Goal: Navigation & Orientation: Find specific page/section

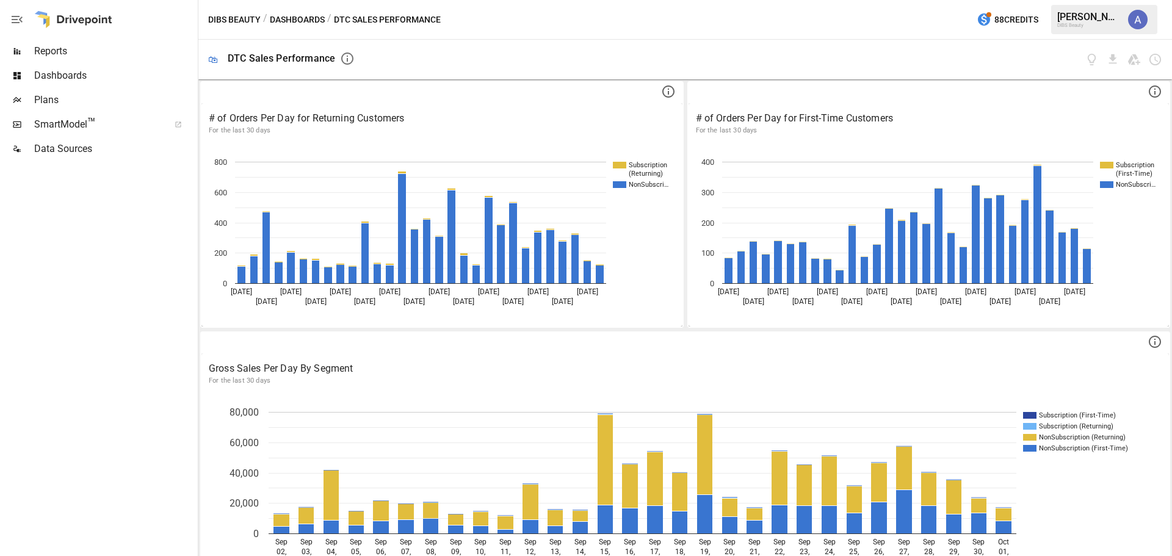
click at [92, 72] on span "Dashboards" at bounding box center [114, 75] width 161 height 15
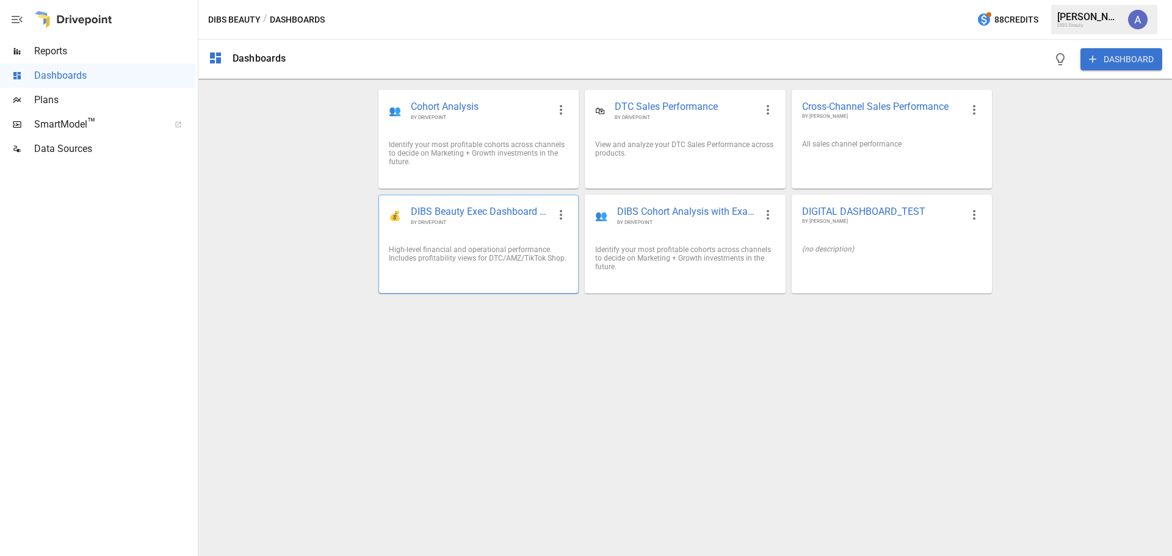
click at [527, 228] on div "💰 DIBS Beauty Exec Dashboard 📊 BY DRIVEPOINT" at bounding box center [478, 215] width 199 height 40
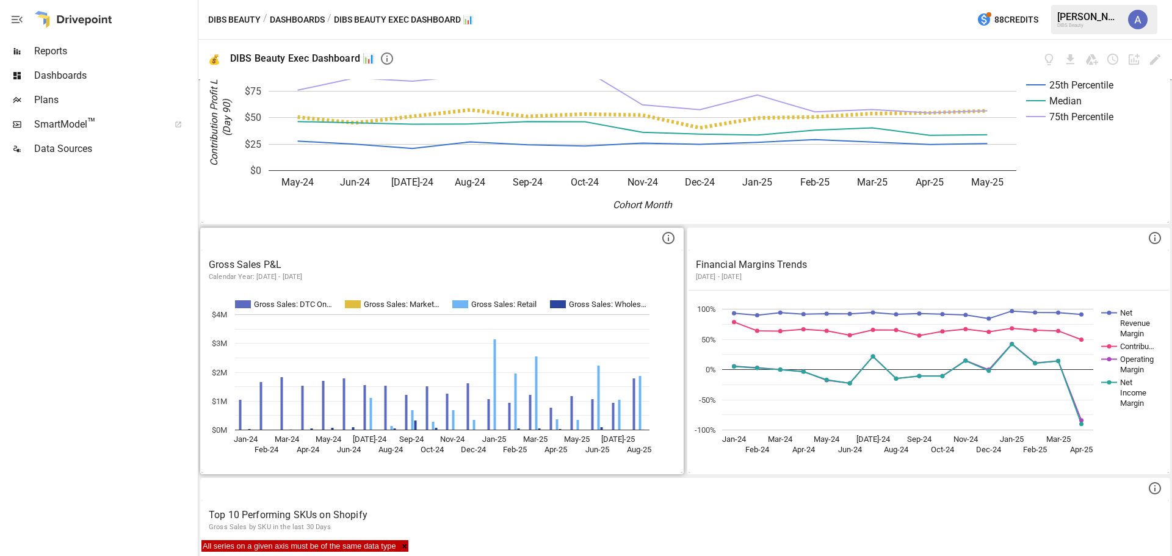
scroll to position [916, 0]
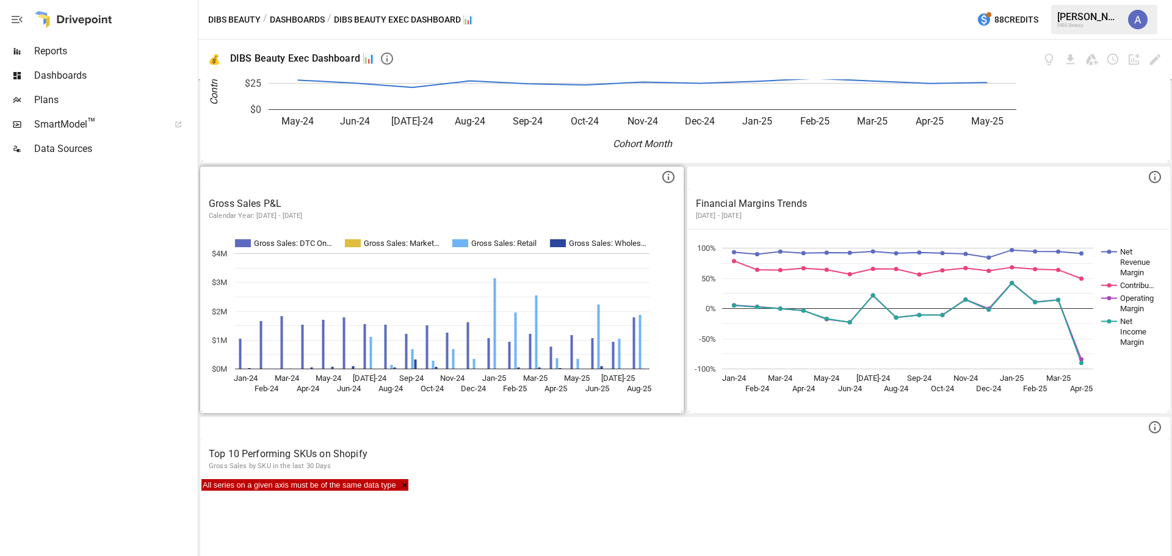
click at [628, 212] on p "Calendar Year: [DATE] - [DATE]" at bounding box center [442, 216] width 467 height 10
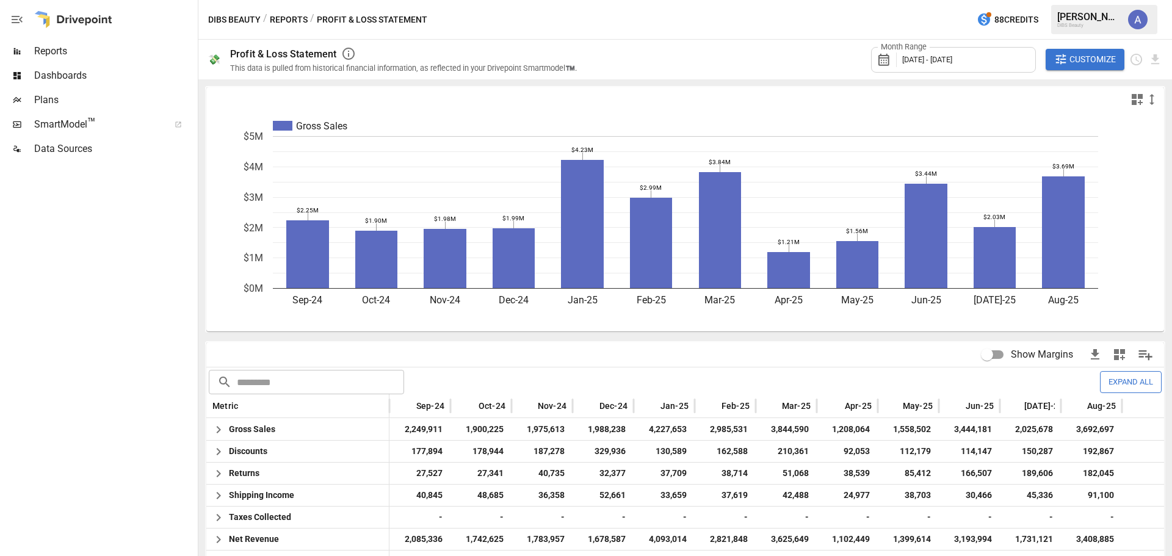
click at [59, 75] on span "Dashboards" at bounding box center [114, 75] width 161 height 15
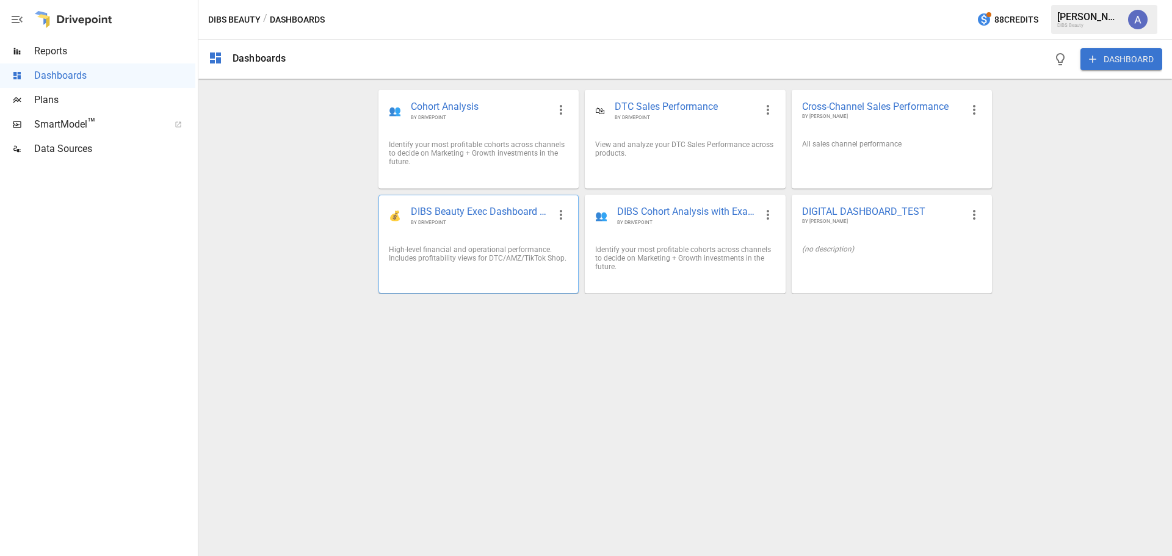
click at [492, 262] on div "High-level financial and operational performance. Includes profitability views …" at bounding box center [479, 253] width 180 height 17
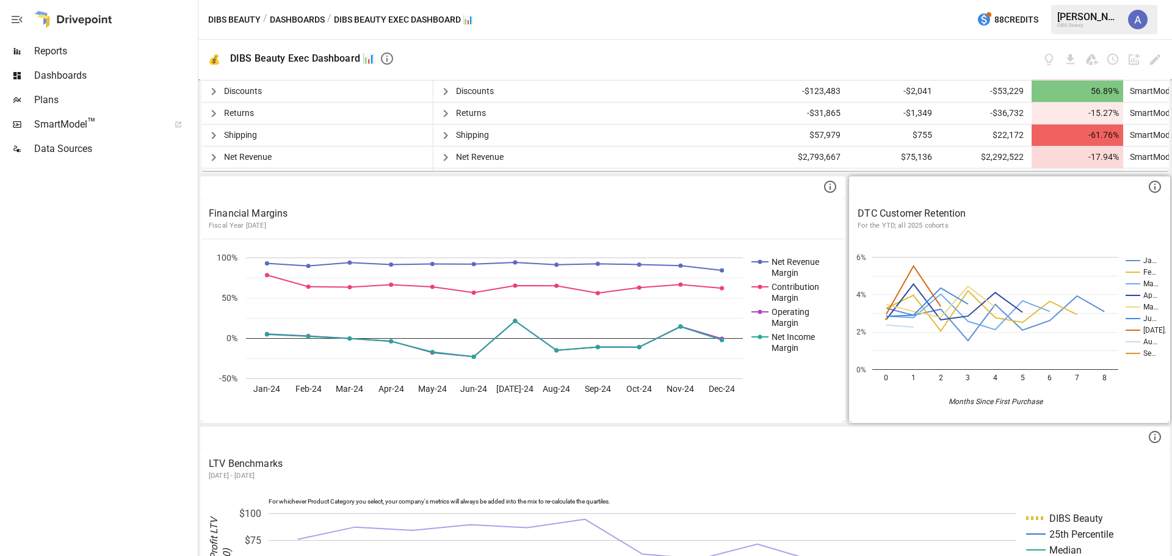
scroll to position [427, 0]
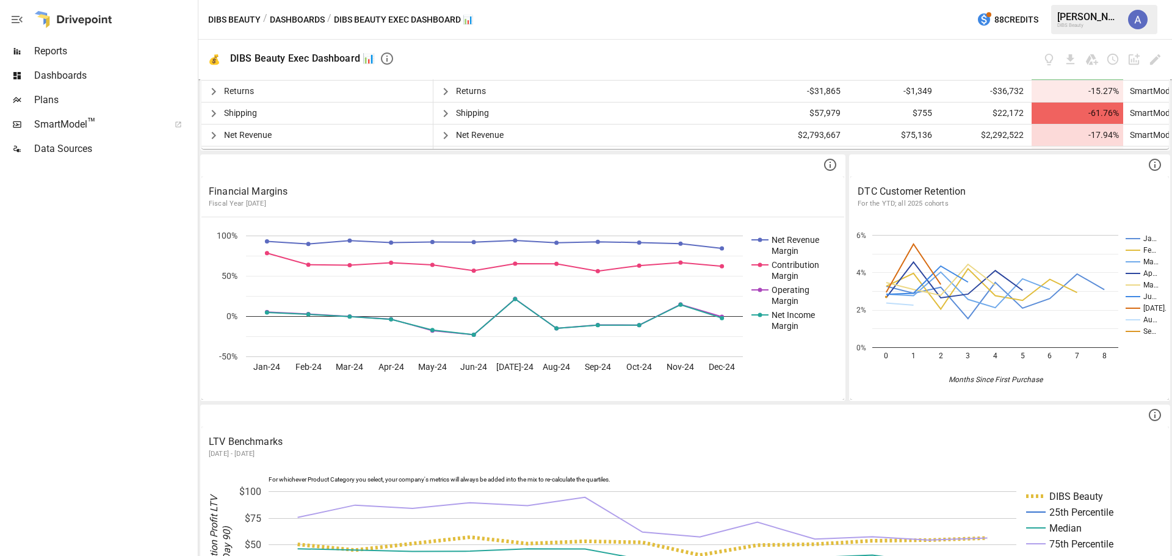
click at [62, 81] on span "Dashboards" at bounding box center [114, 75] width 161 height 15
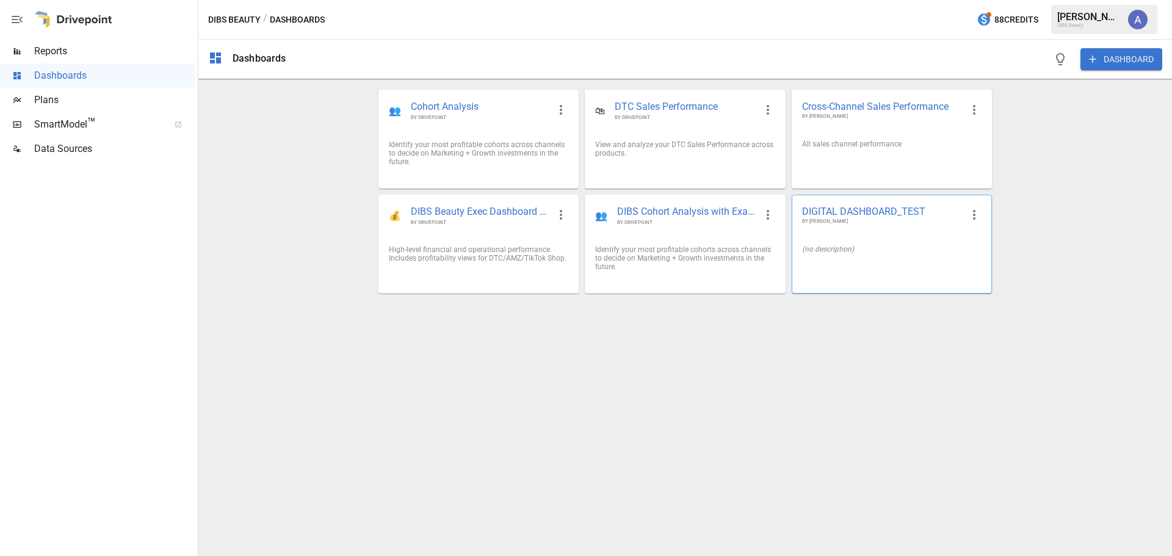
click at [911, 233] on div "DIGITAL DASHBOARD_TEST BY [PERSON_NAME]" at bounding box center [892, 215] width 199 height 40
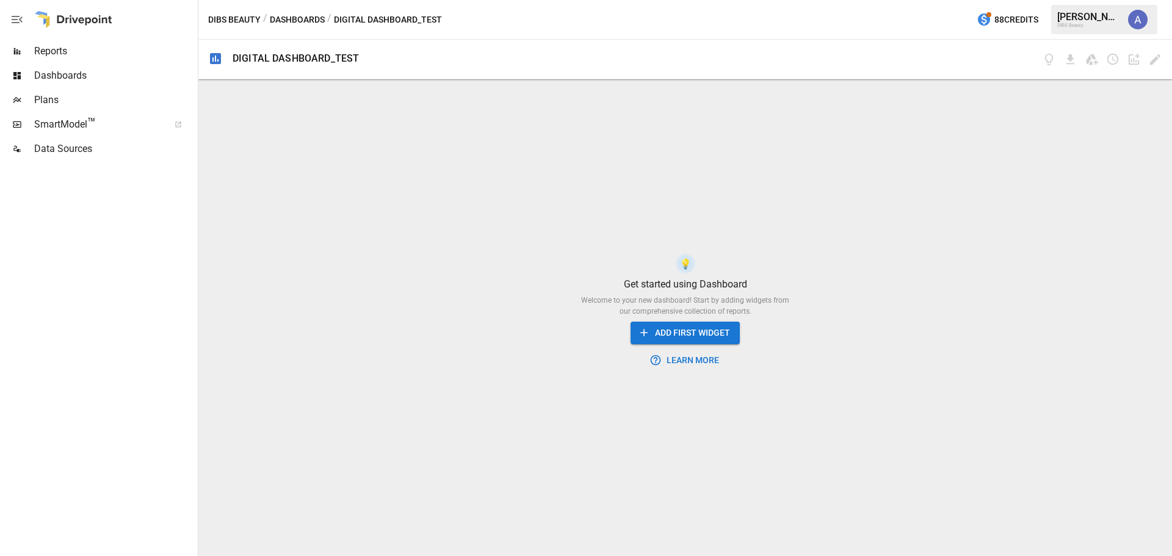
click at [307, 21] on button "Dashboards" at bounding box center [297, 19] width 55 height 15
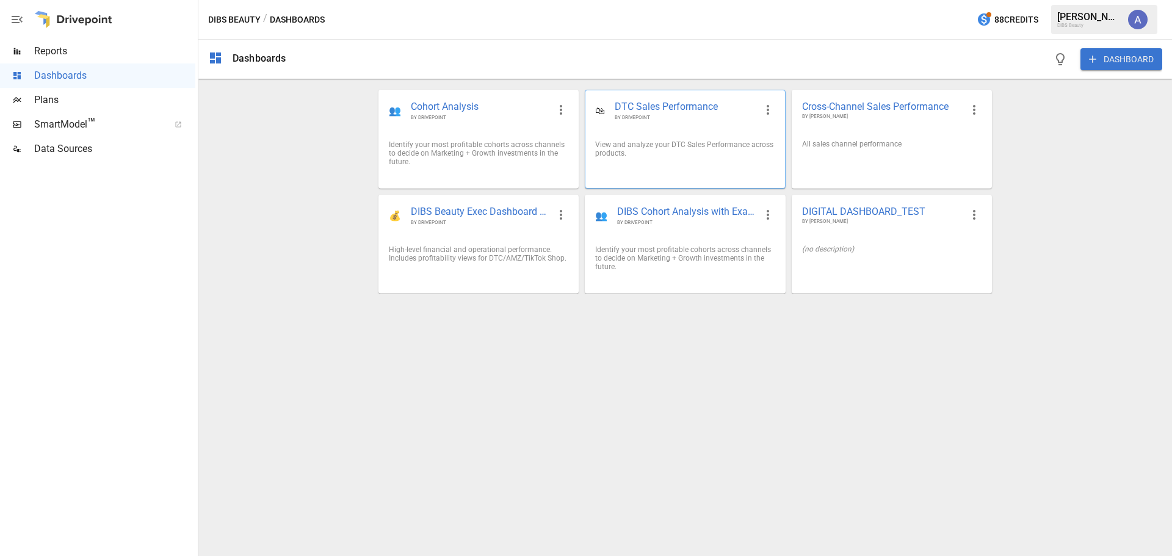
click at [632, 141] on div "View and analyze your DTC Sales Performance across products." at bounding box center [685, 148] width 180 height 17
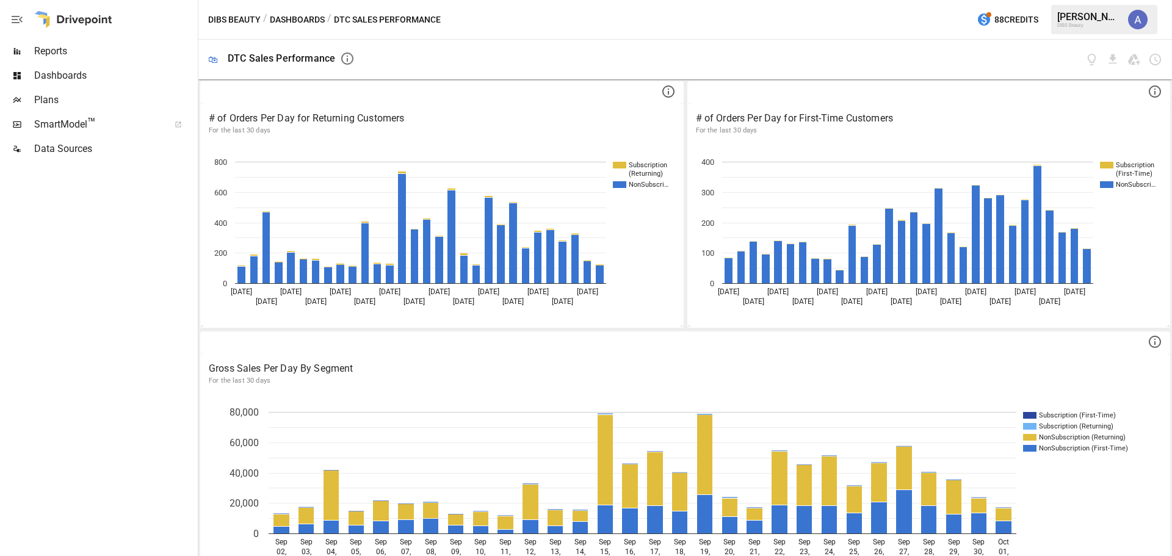
click at [1124, 13] on button "button" at bounding box center [1138, 19] width 34 height 34
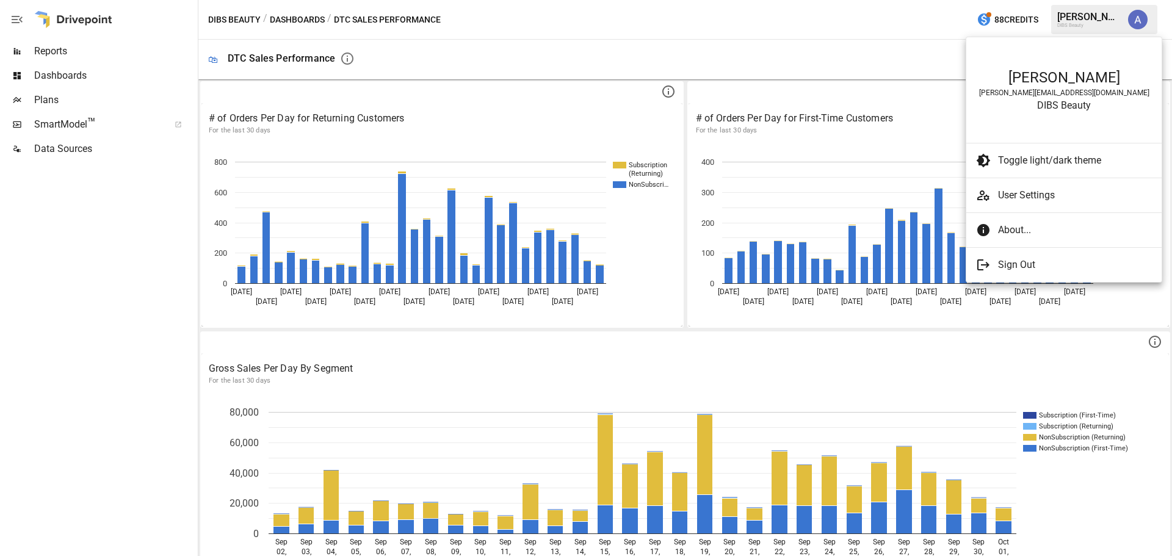
click at [1030, 195] on span "User Settings" at bounding box center [1075, 195] width 154 height 15
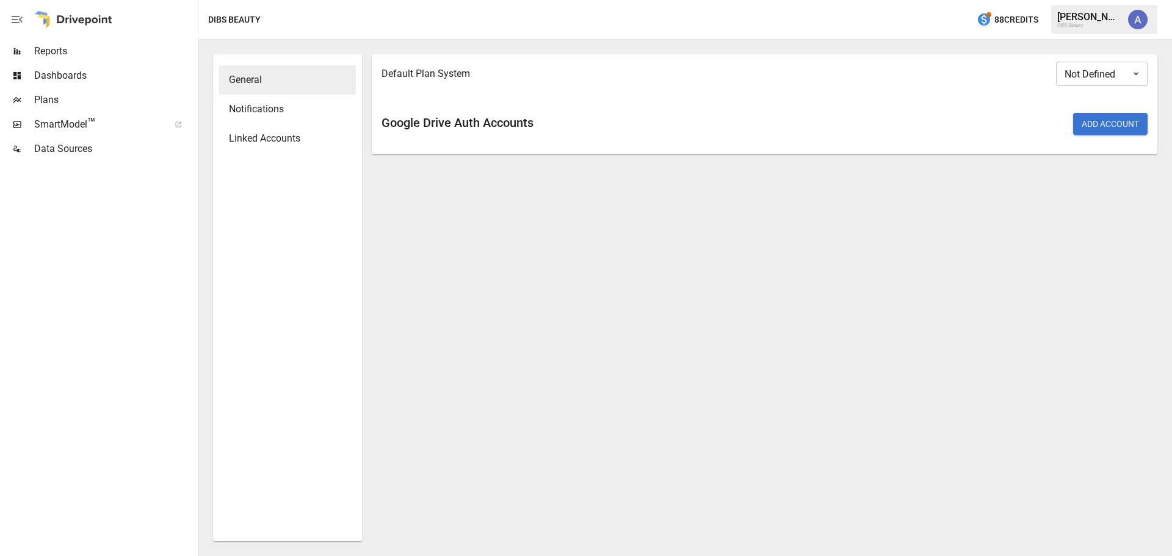
click at [89, 67] on div "Dashboards" at bounding box center [97, 76] width 195 height 24
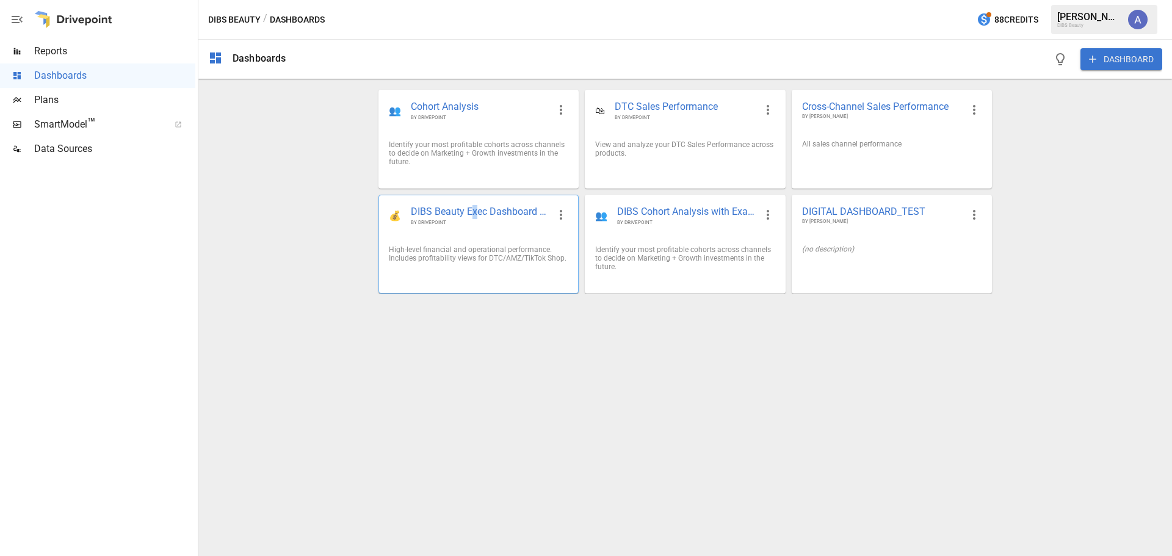
click at [474, 207] on span "DIBS Beauty Exec Dashboard 📊" at bounding box center [480, 212] width 138 height 14
